Goal: Information Seeking & Learning: Learn about a topic

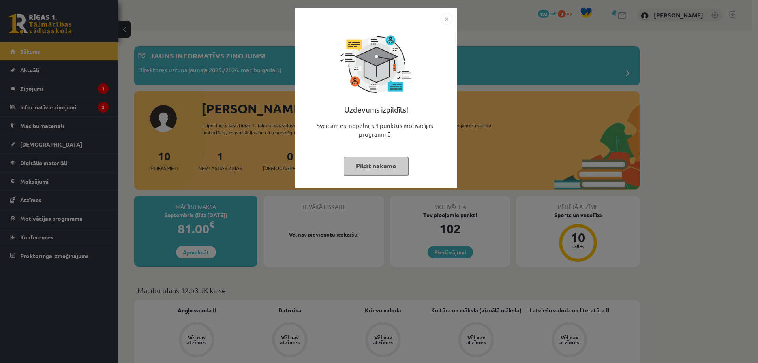
click at [446, 17] on img "Close" at bounding box center [447, 19] width 12 height 12
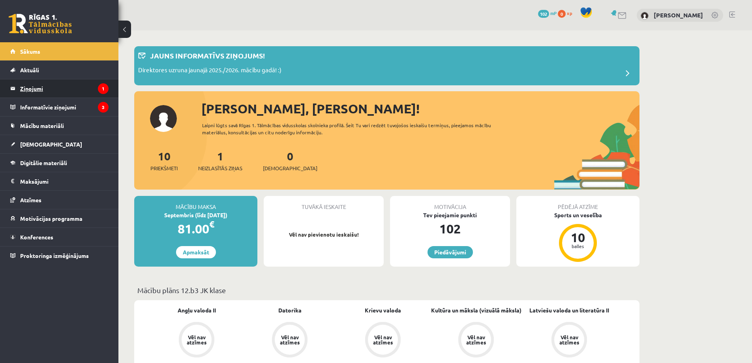
click at [100, 81] on legend "Ziņojumi 1" at bounding box center [64, 88] width 88 height 18
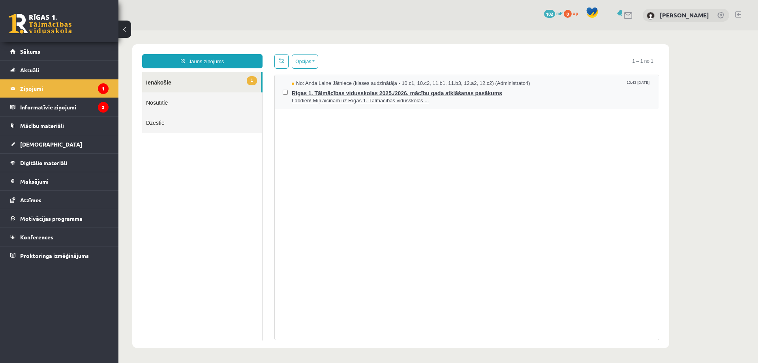
click at [352, 97] on span "Labdien! Mīļi aicinām uz Rīgas 1. Tālmācības vidusskolas ..." at bounding box center [471, 101] width 359 height 8
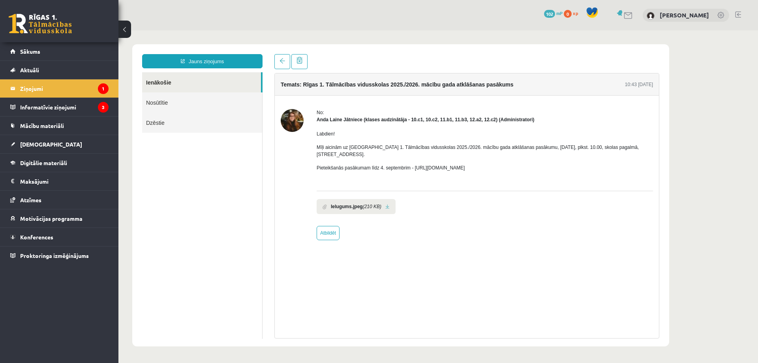
click at [342, 203] on b "Ielugums.jpeg" at bounding box center [347, 206] width 32 height 7
click at [385, 204] on link at bounding box center [387, 206] width 4 height 5
click at [88, 105] on legend "Informatīvie ziņojumi 3" at bounding box center [64, 107] width 88 height 18
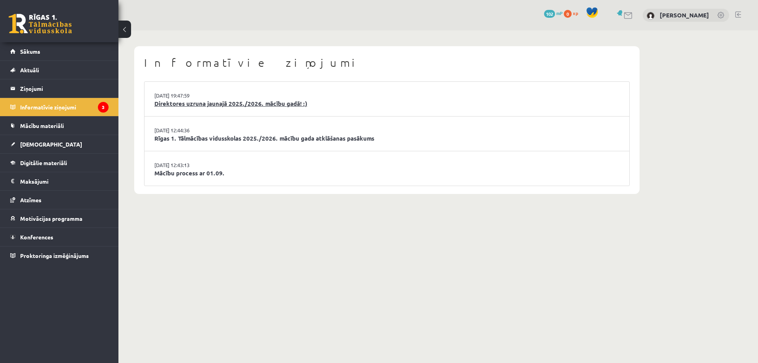
click at [205, 105] on link "Direktores uzruna jaunajā 2025./2026. mācību gadā! :)" at bounding box center [386, 103] width 465 height 9
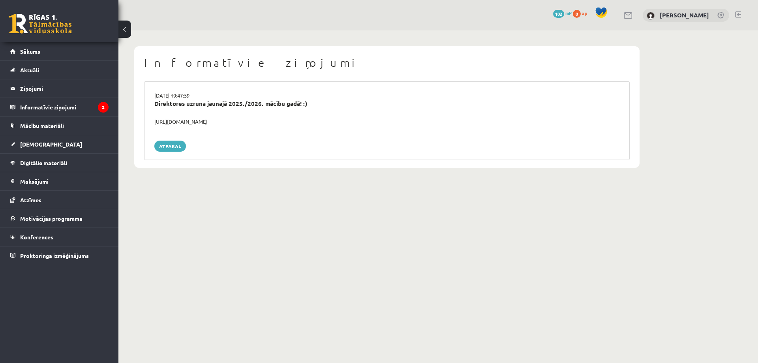
click at [192, 122] on div "https://youtube.com/shorts/lM8RsWyzCn4" at bounding box center [386, 122] width 477 height 8
click at [77, 108] on legend "Informatīvie ziņojumi 2" at bounding box center [64, 107] width 88 height 18
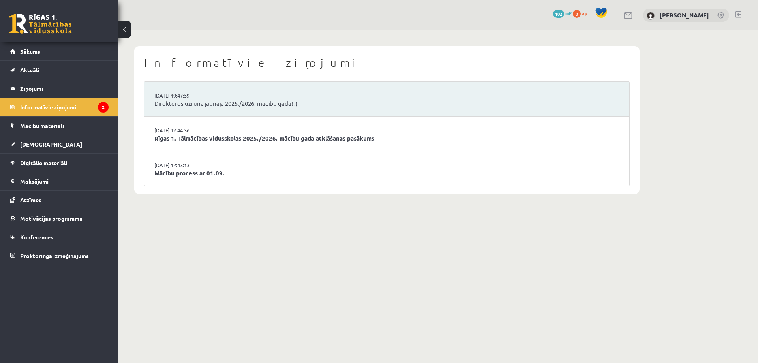
click at [207, 140] on link "Rīgas 1. Tālmācības vidusskolas 2025./2026. mācību gada atklāšanas pasākums" at bounding box center [386, 138] width 465 height 9
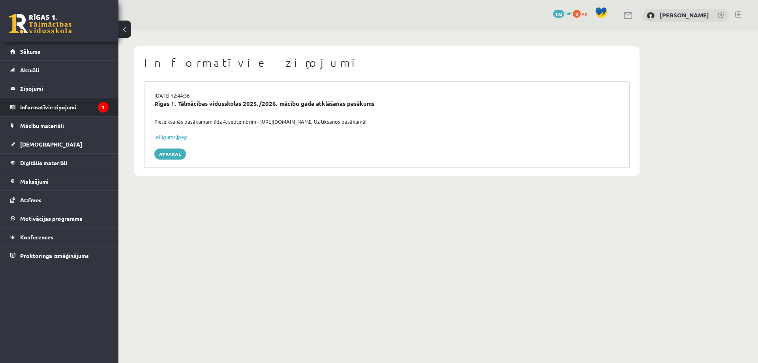
click at [99, 111] on icon "1" at bounding box center [103, 107] width 11 height 11
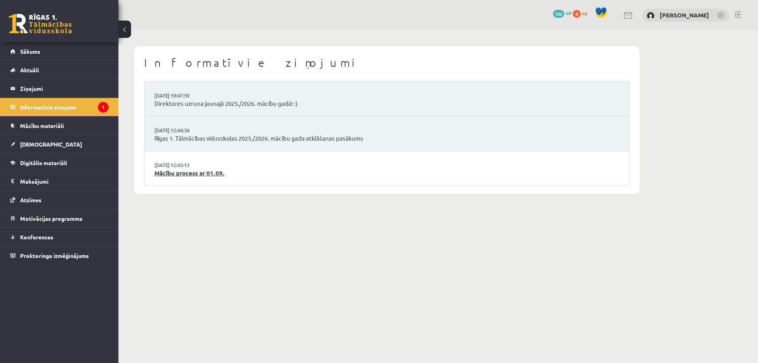
click at [201, 169] on link "Mācību process ar 01.09." at bounding box center [386, 173] width 465 height 9
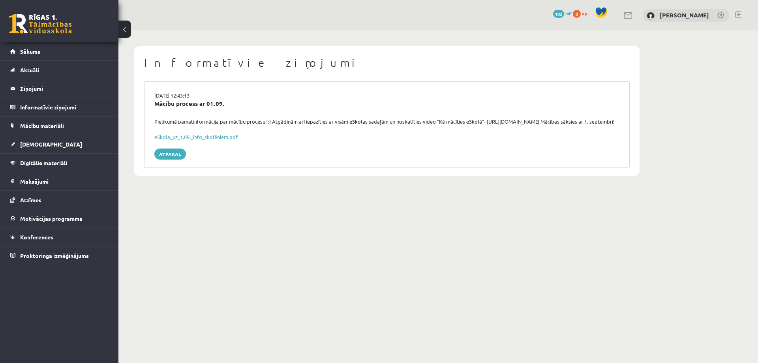
click at [179, 137] on div "29.08.2025 12:43:13 Mācību process ar 01.09. Pielikumā pamatinformācija par māc…" at bounding box center [387, 124] width 486 height 86
click at [180, 140] on link "eSkola_uz_1.09._info_skolēniem.pdf" at bounding box center [195, 136] width 83 height 7
click at [41, 127] on span "Mācību materiāli" at bounding box center [42, 125] width 44 height 7
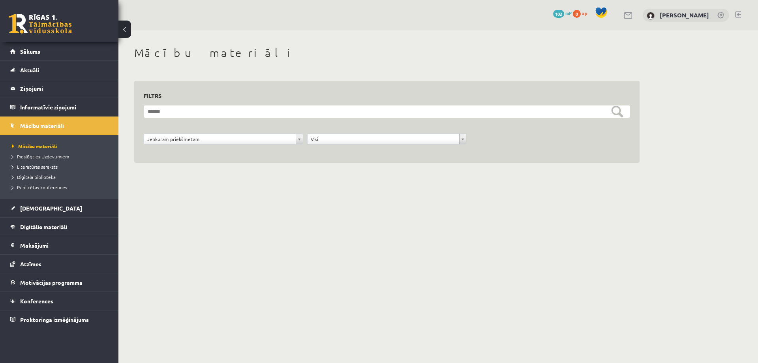
click at [11, 145] on ul "Mācību materiāli Pieslēgties Uzdevumiem Literatūras saraksts Digitālā bibliotēk…" at bounding box center [59, 167] width 118 height 64
click at [13, 145] on span "Mācību materiāli" at bounding box center [34, 146] width 45 height 6
click at [32, 108] on legend "Informatīvie ziņojumi 0" at bounding box center [64, 107] width 88 height 18
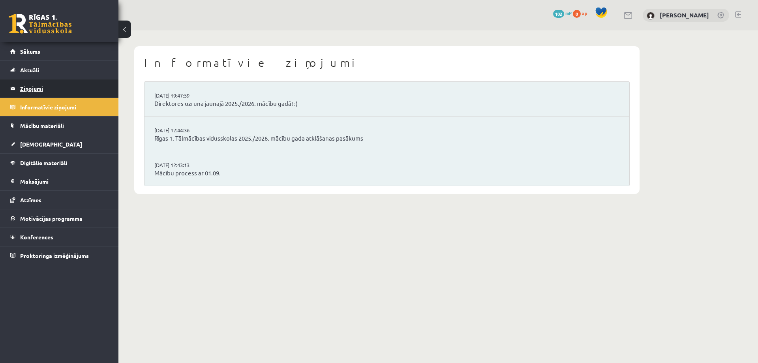
click at [31, 87] on legend "Ziņojumi 0" at bounding box center [64, 88] width 88 height 18
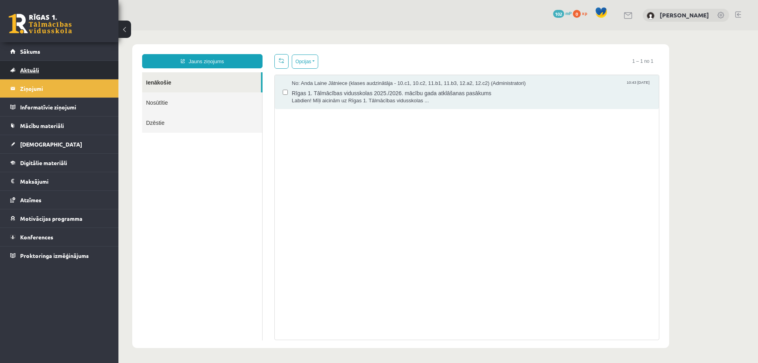
click at [31, 72] on span "Aktuāli" at bounding box center [29, 69] width 19 height 7
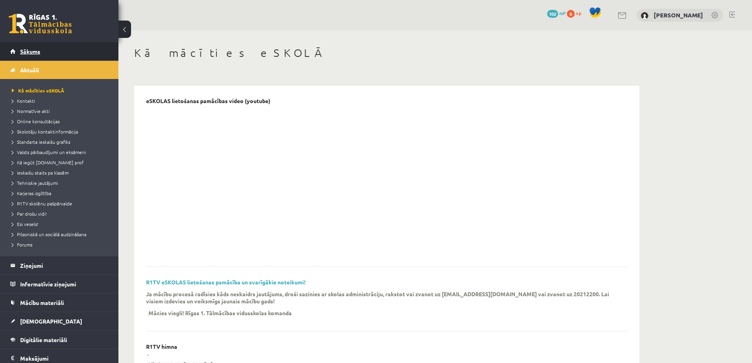
click at [39, 46] on link "Sākums" at bounding box center [59, 51] width 98 height 18
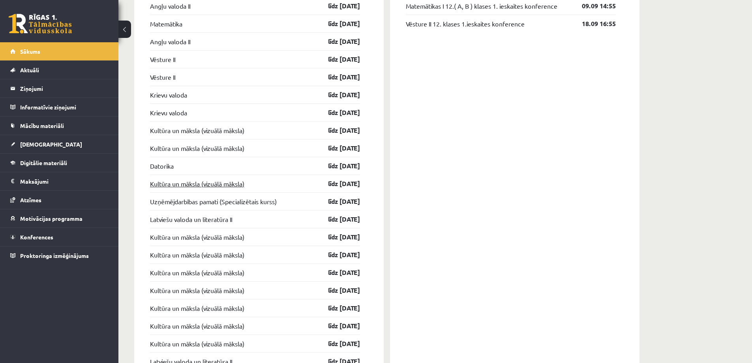
scroll to position [553, 0]
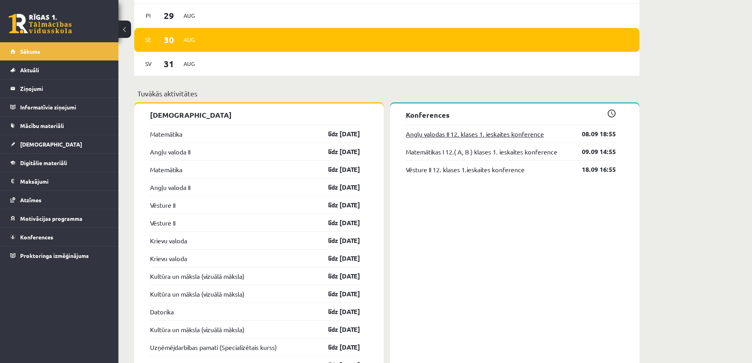
click at [436, 134] on link "Angļu valodas II 12. klases 1. ieskaites konference" at bounding box center [475, 133] width 138 height 9
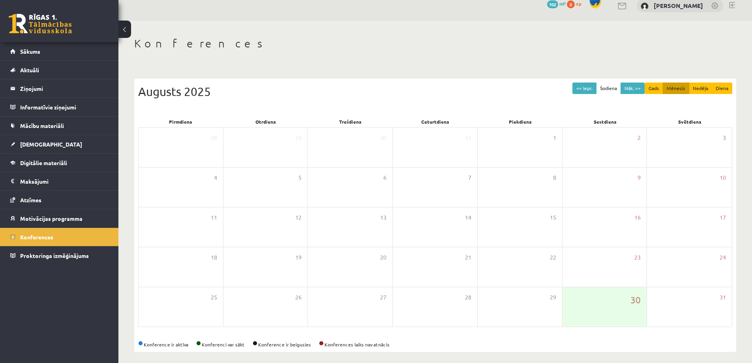
scroll to position [15, 0]
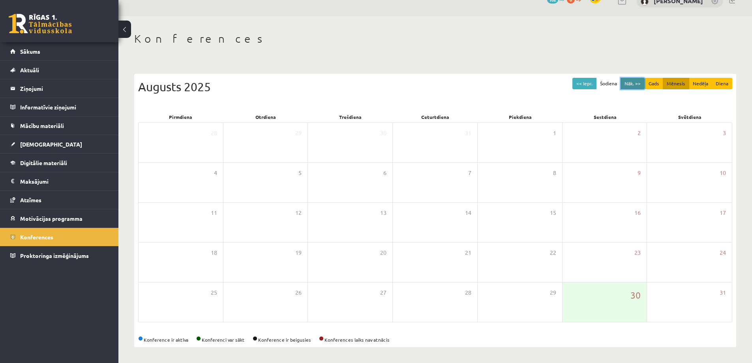
click at [633, 84] on button "Nāk. >>" at bounding box center [633, 83] width 24 height 11
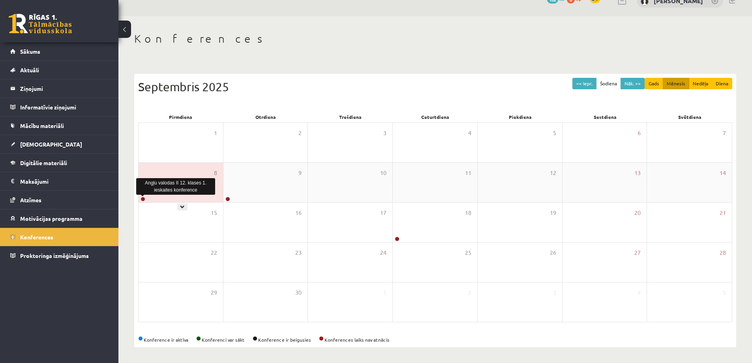
click at [144, 199] on link at bounding box center [143, 199] width 5 height 5
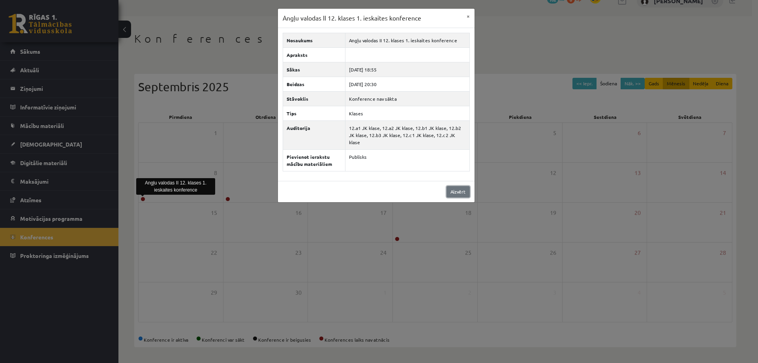
click at [464, 187] on link "Aizvērt" at bounding box center [458, 191] width 23 height 11
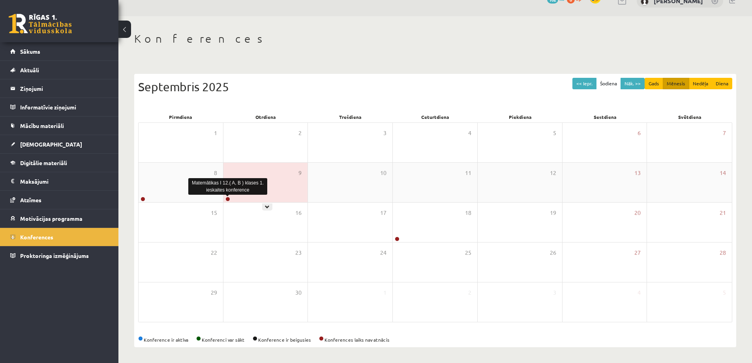
click at [227, 199] on link at bounding box center [227, 199] width 5 height 5
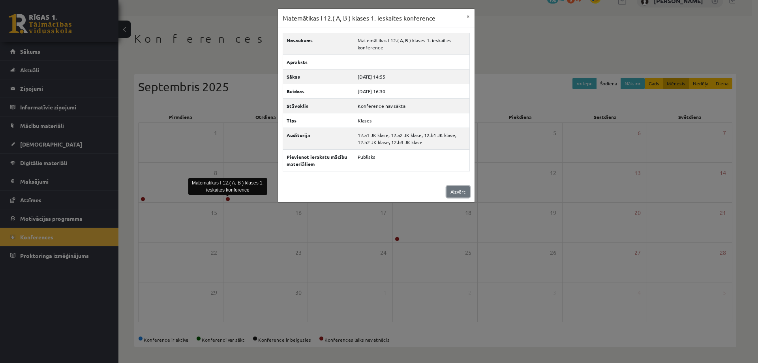
click at [456, 189] on link "Aizvērt" at bounding box center [458, 191] width 23 height 11
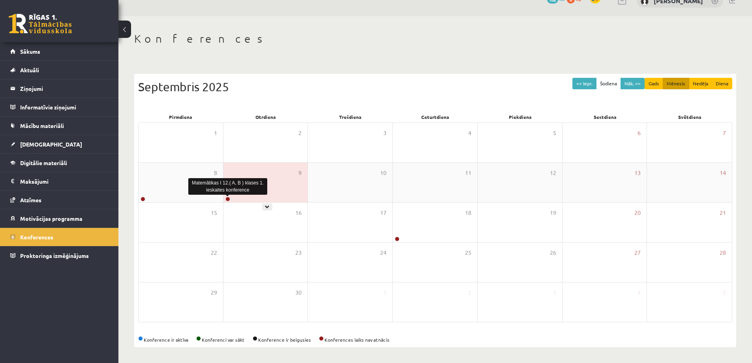
click at [226, 198] on link at bounding box center [227, 199] width 5 height 5
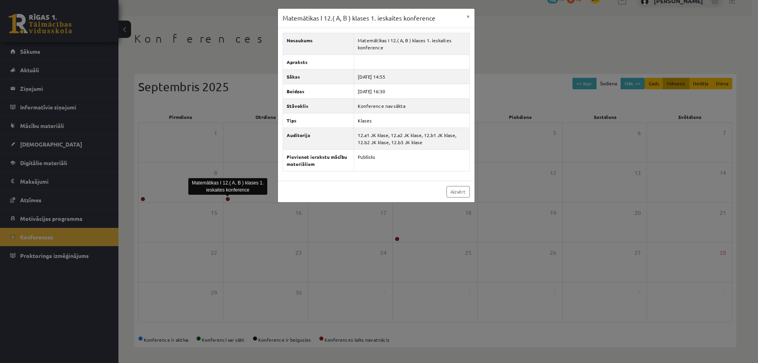
click at [244, 175] on div "Matemātikas I 12.( A, B ) klases 1. ieskaites konference × Nosaukums Matemātika…" at bounding box center [379, 181] width 758 height 363
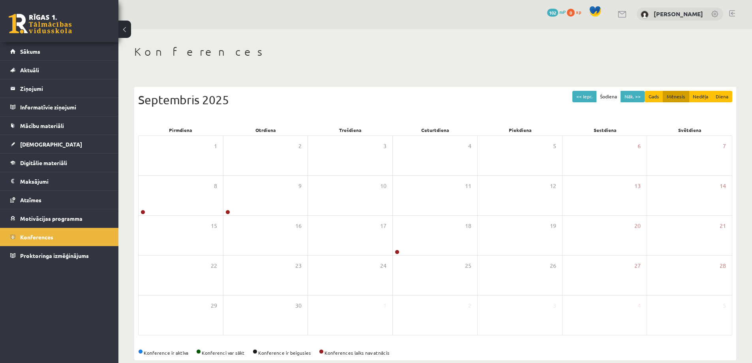
scroll to position [0, 0]
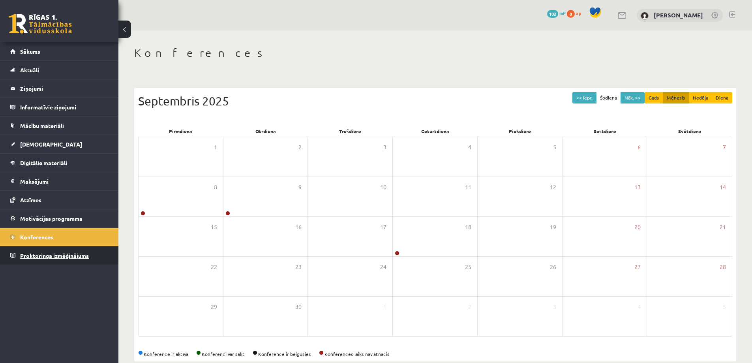
click at [43, 255] on span "Proktoringa izmēģinājums" at bounding box center [54, 255] width 69 height 7
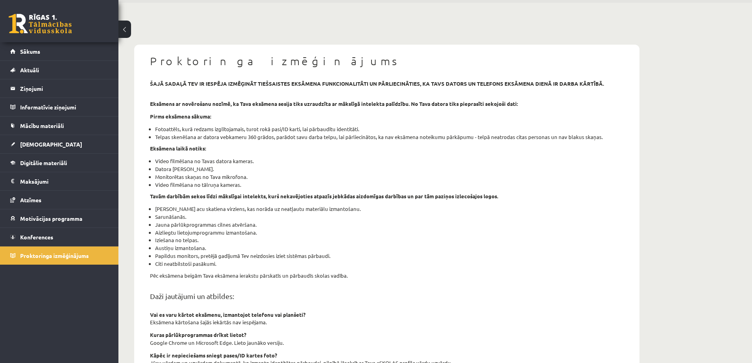
scroll to position [24, 0]
